Goal: Task Accomplishment & Management: Use online tool/utility

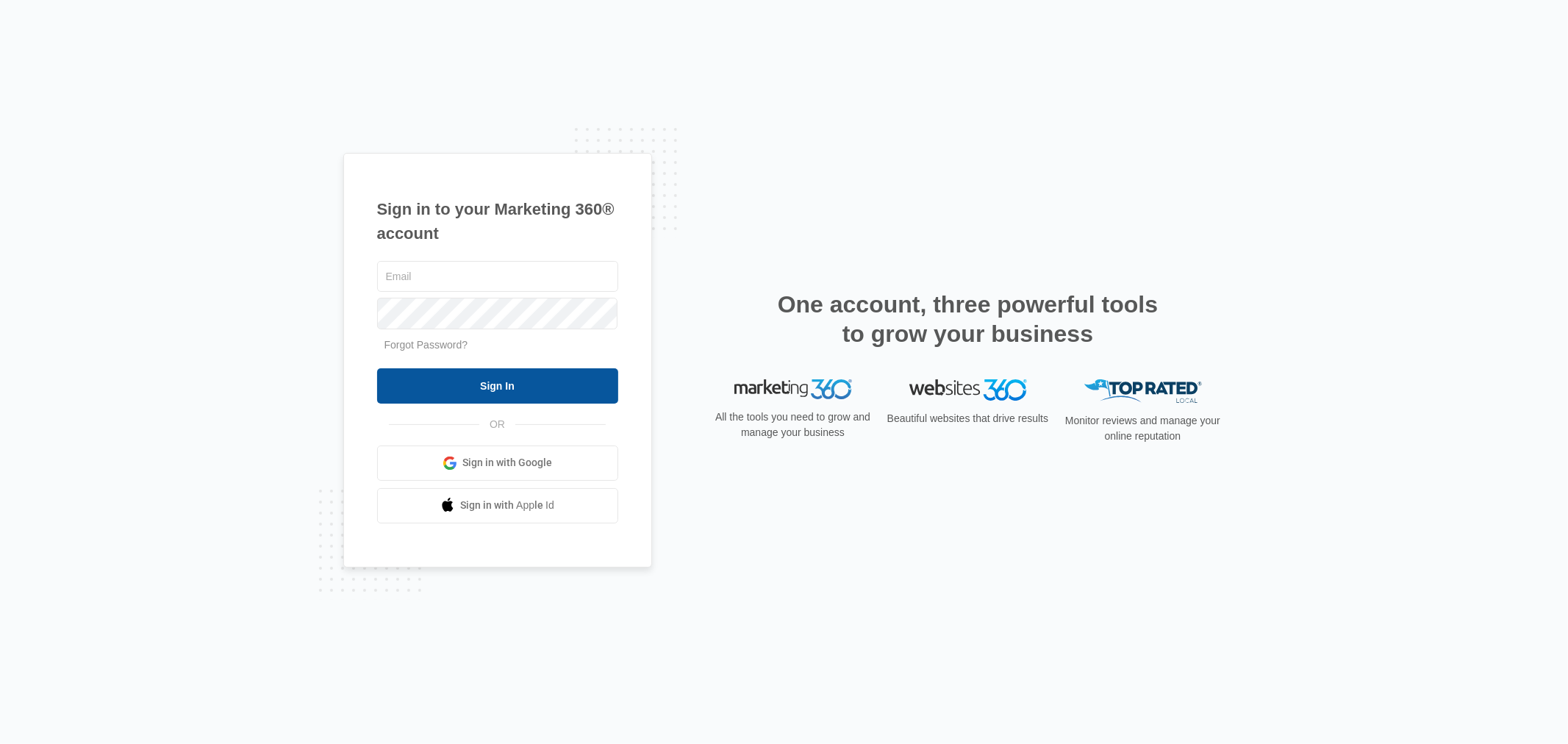
type input "[EMAIL_ADDRESS][DOMAIN_NAME]"
click at [473, 386] on input "Sign In" at bounding box center [497, 385] width 241 height 35
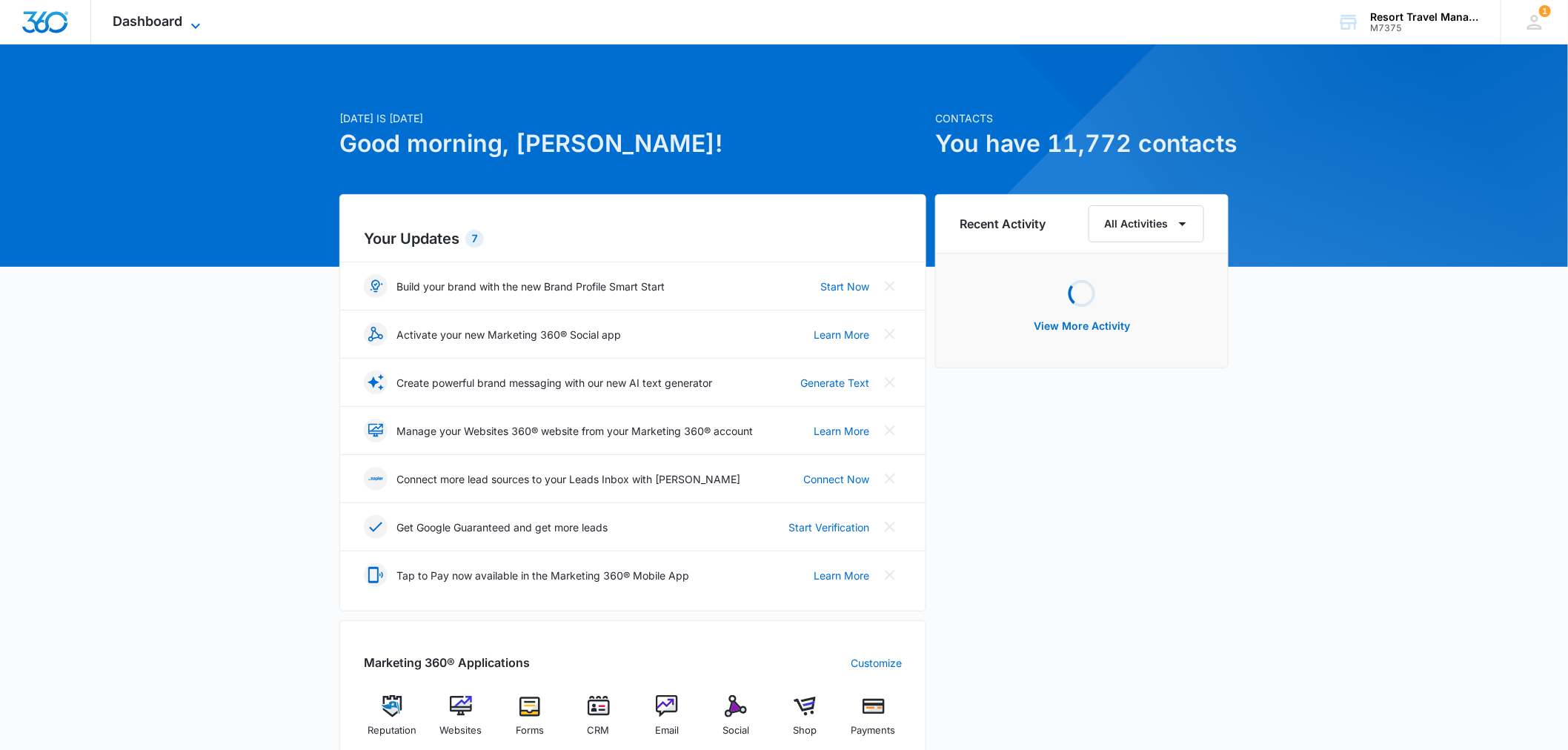
click at [175, 25] on span "Dashboard" at bounding box center [147, 21] width 69 height 15
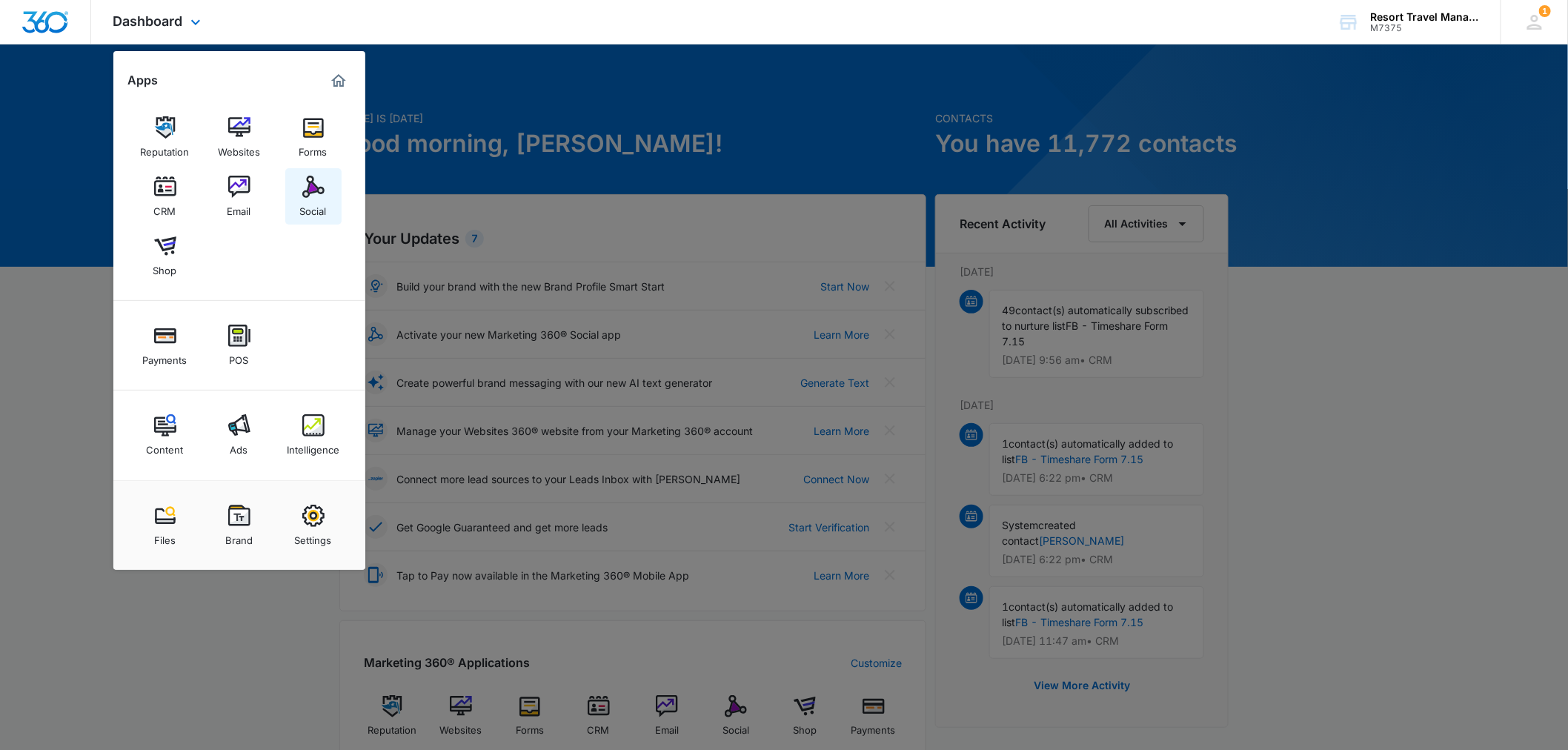
click at [320, 173] on link "Social" at bounding box center [313, 196] width 56 height 56
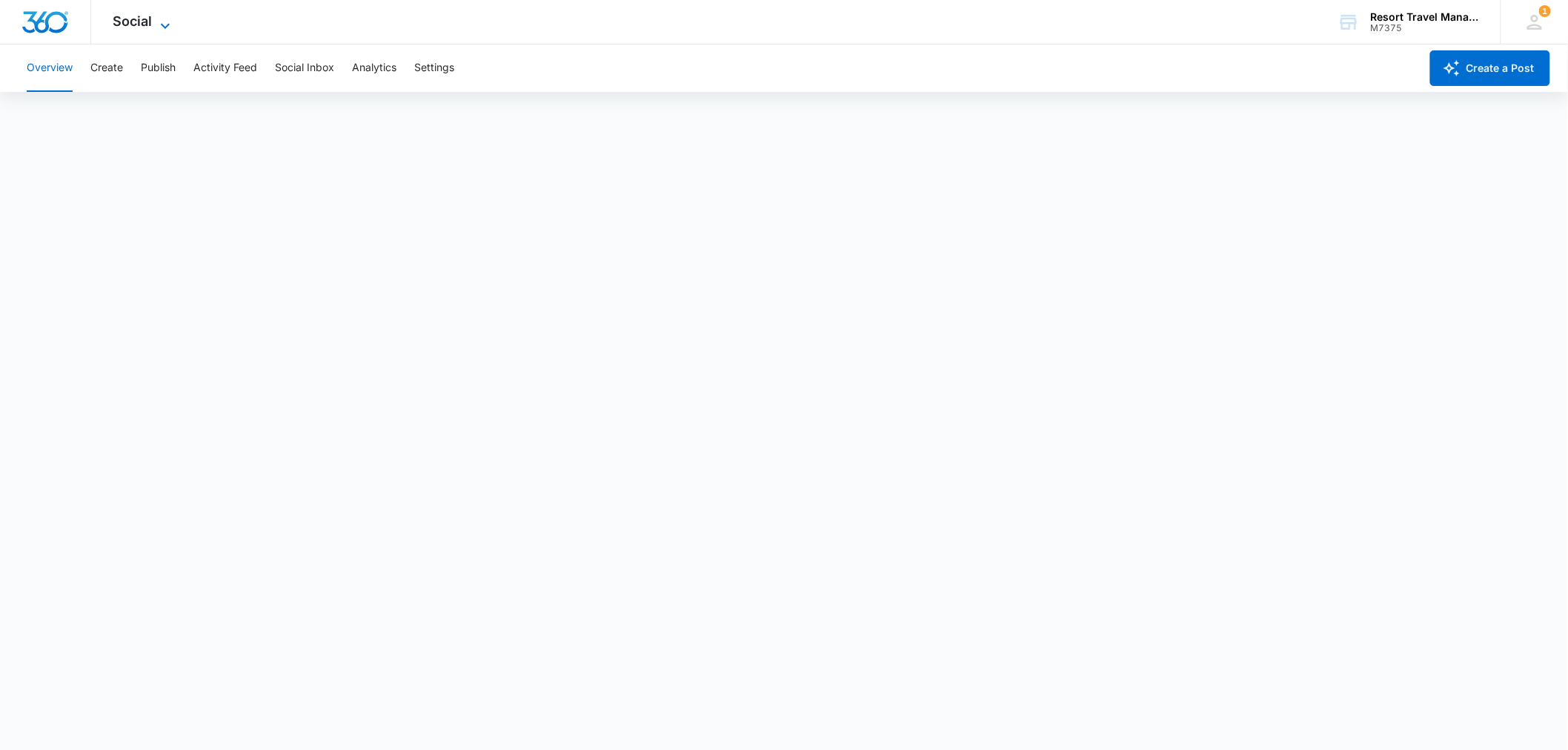
click at [117, 24] on span "Social" at bounding box center [132, 21] width 39 height 15
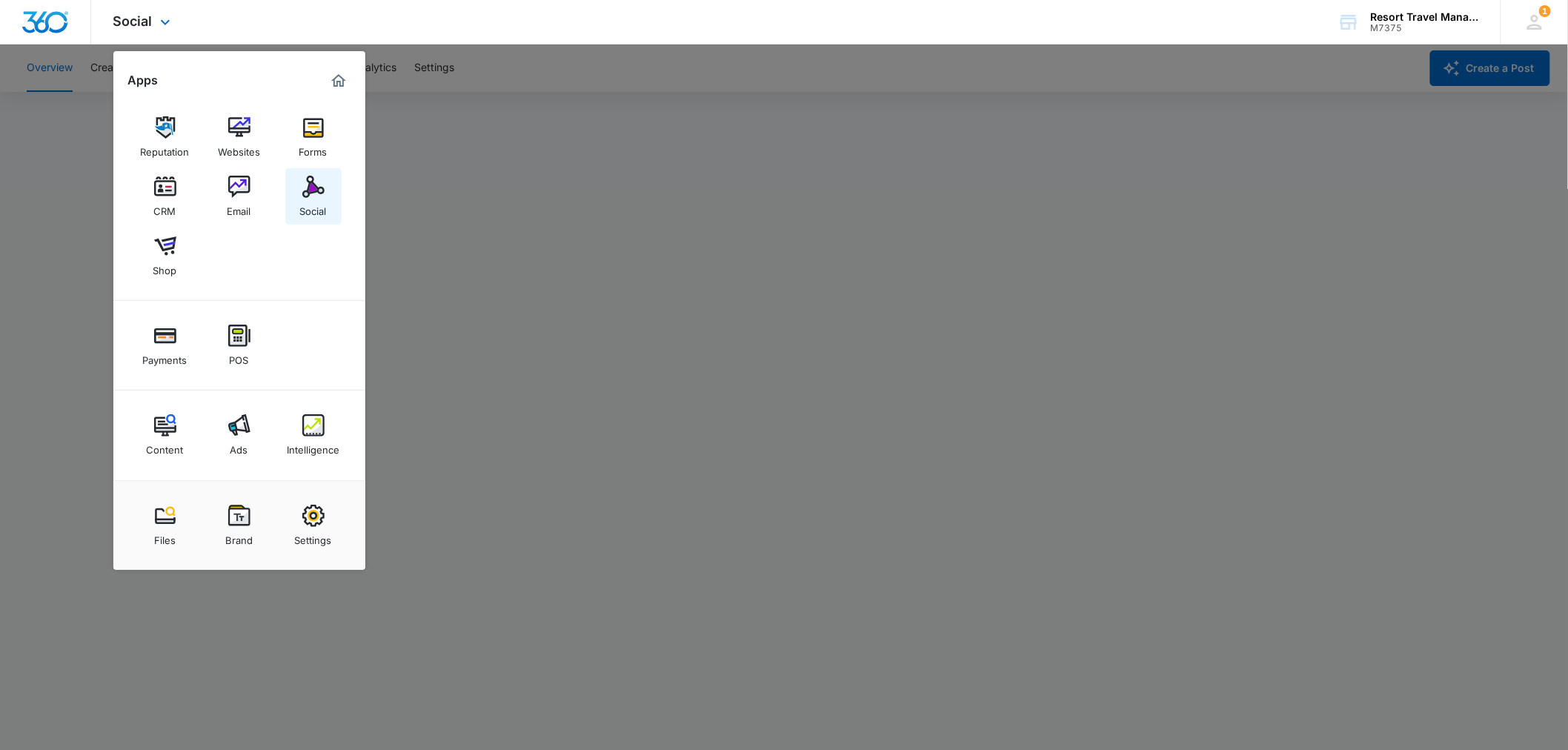
click at [297, 194] on link "Social" at bounding box center [313, 196] width 56 height 56
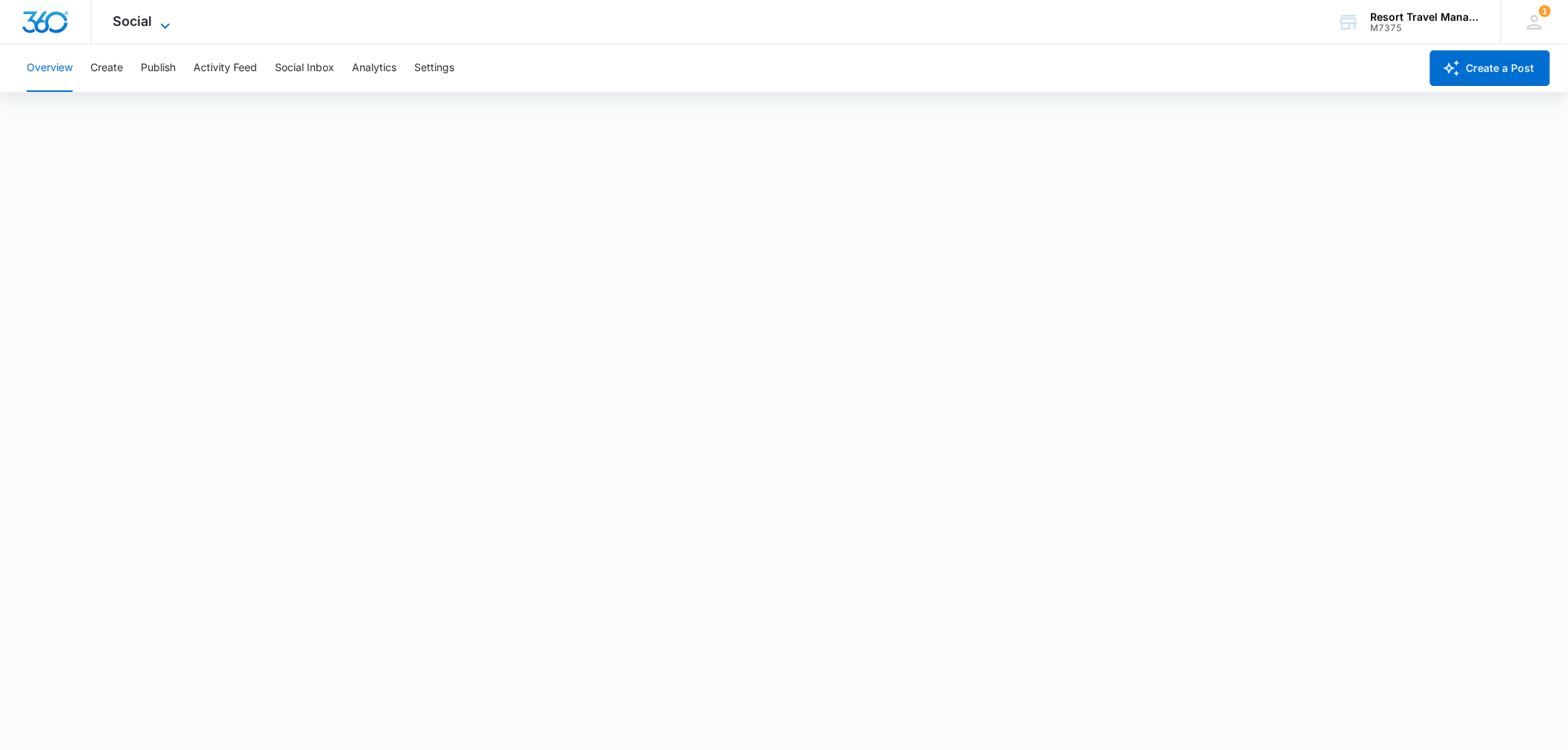
click at [138, 15] on span "Social" at bounding box center [132, 21] width 39 height 15
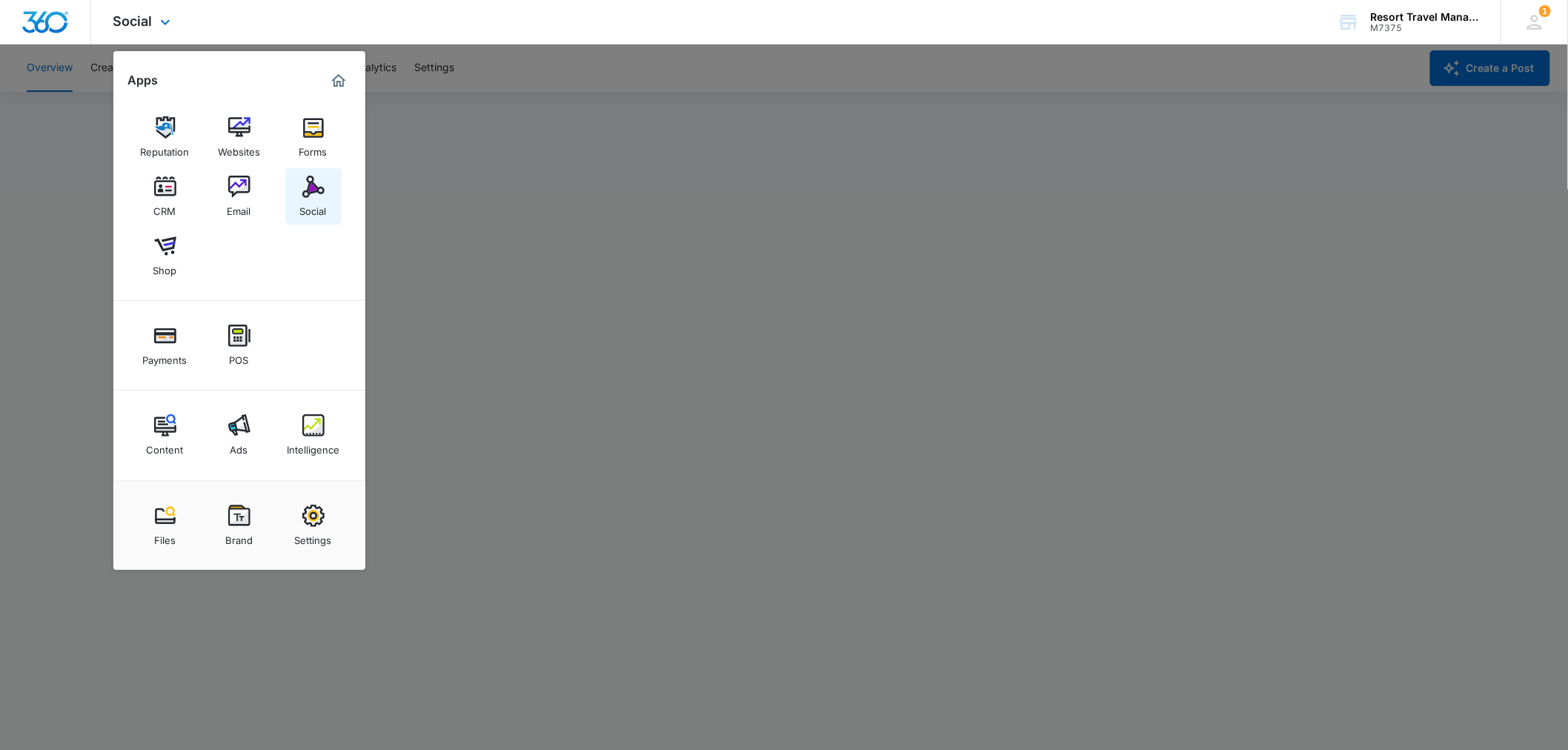
click at [323, 189] on link "Social" at bounding box center [313, 196] width 56 height 56
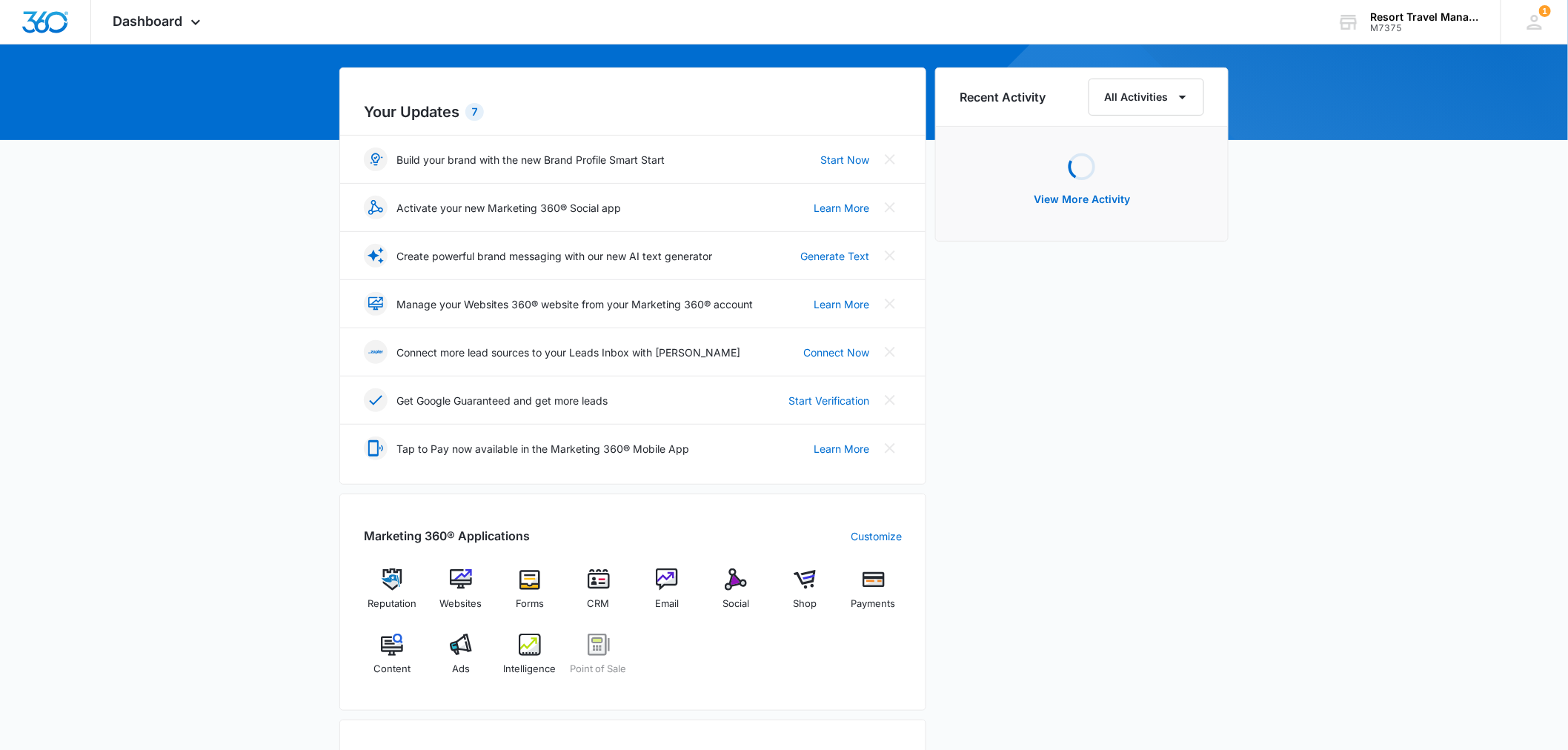
scroll to position [247, 0]
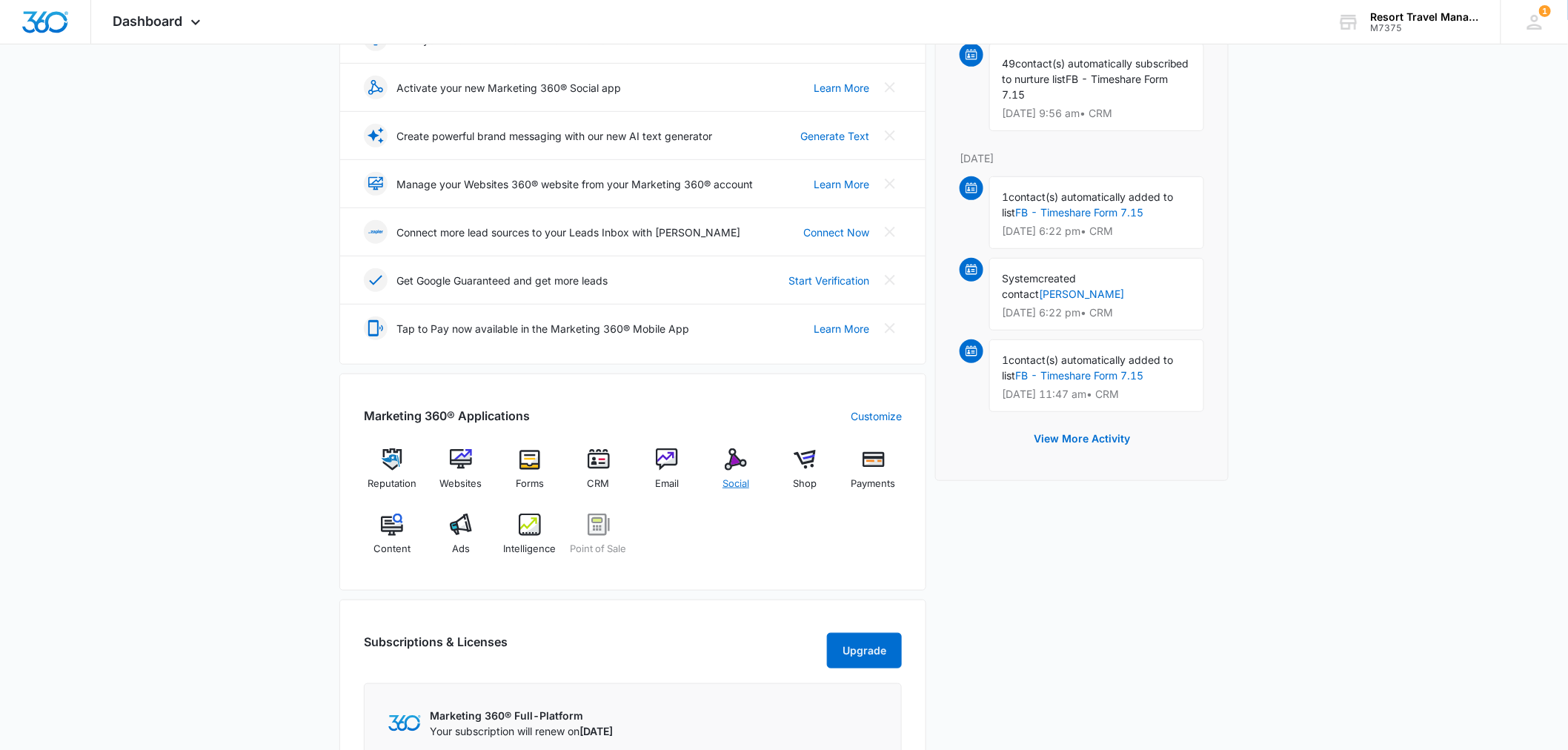
click at [732, 484] on span "Social" at bounding box center [735, 484] width 27 height 15
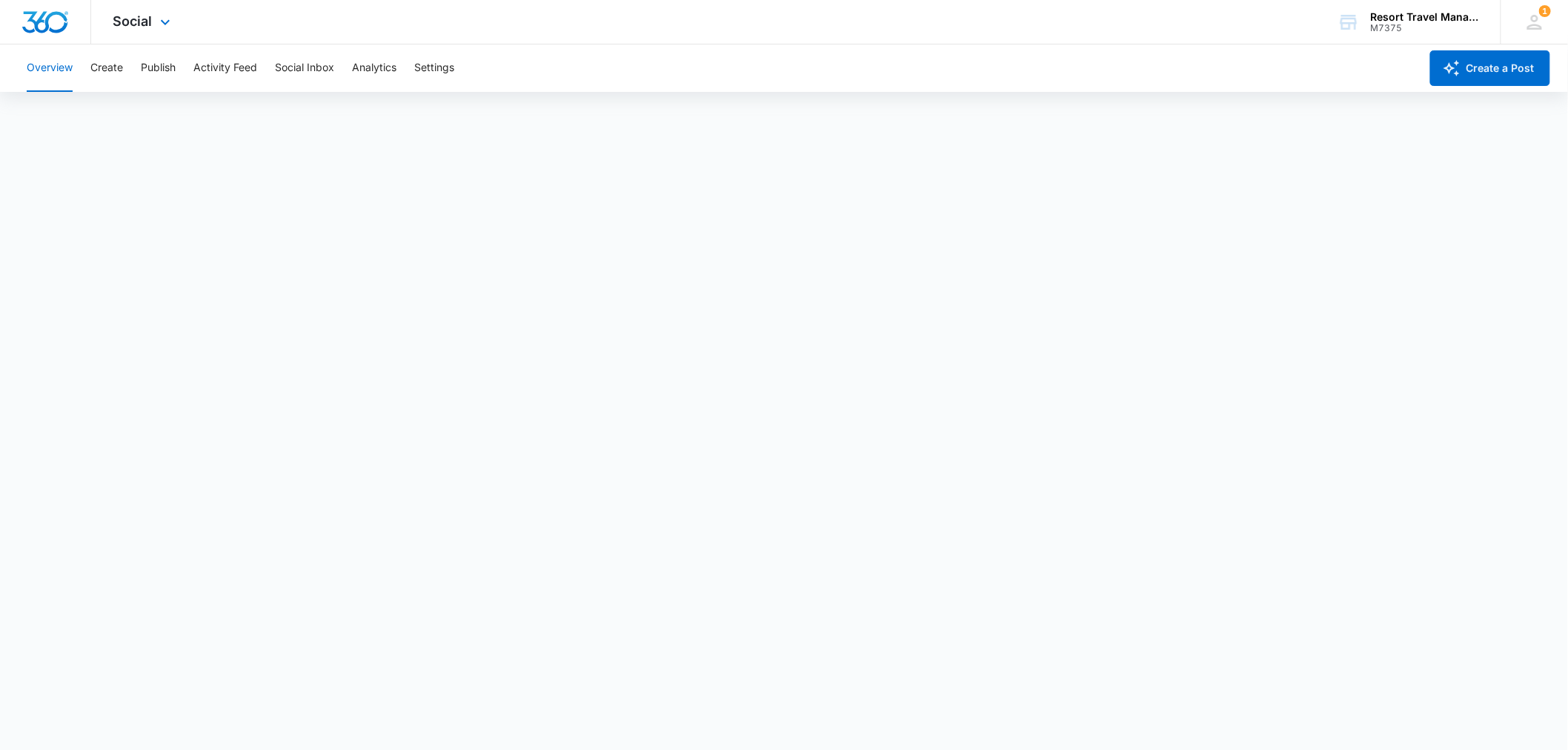
scroll to position [5, 0]
